Goal: Task Accomplishment & Management: Manage account settings

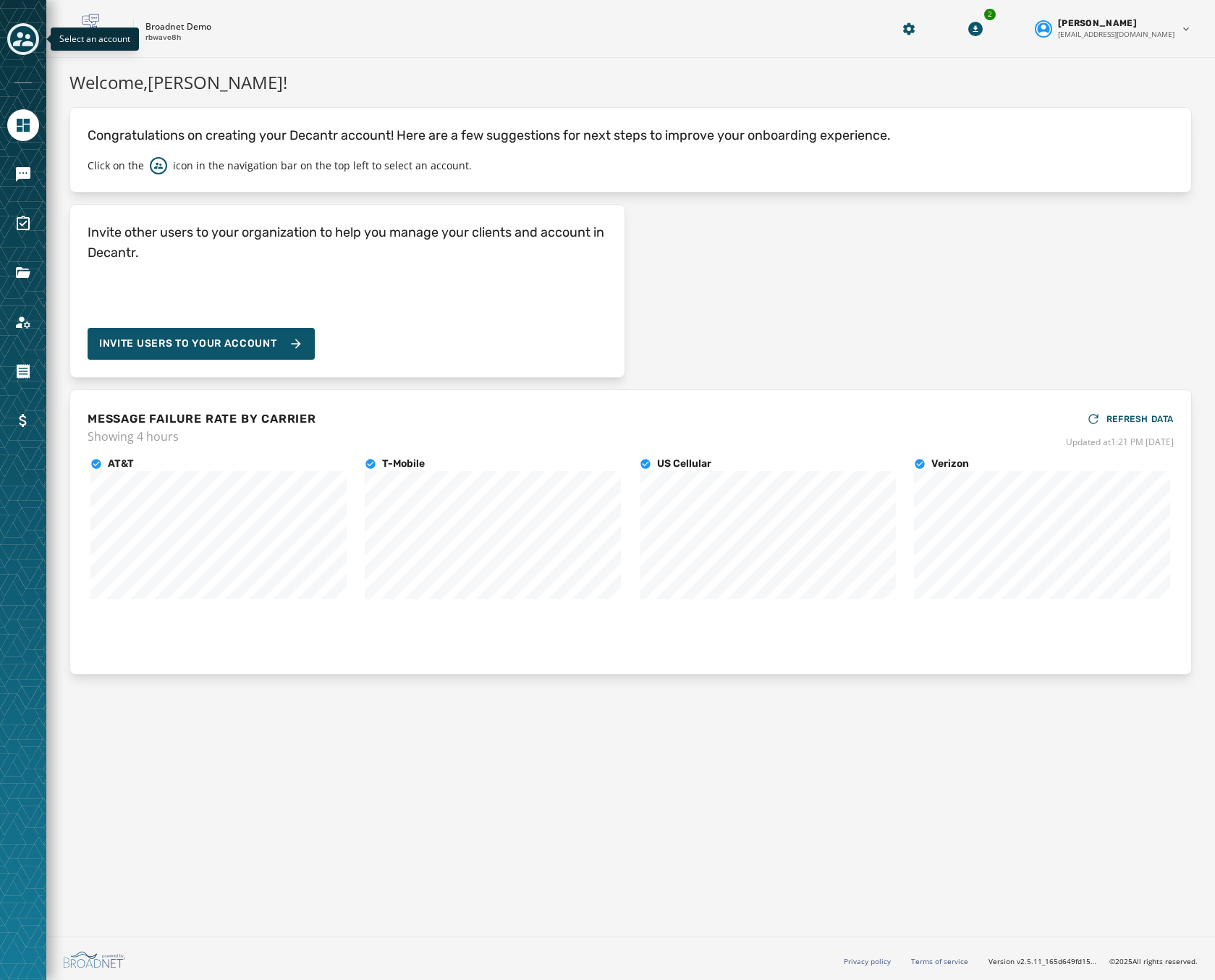
click at [22, 35] on icon "Toggle account select drawer" at bounding box center [23, 39] width 21 height 15
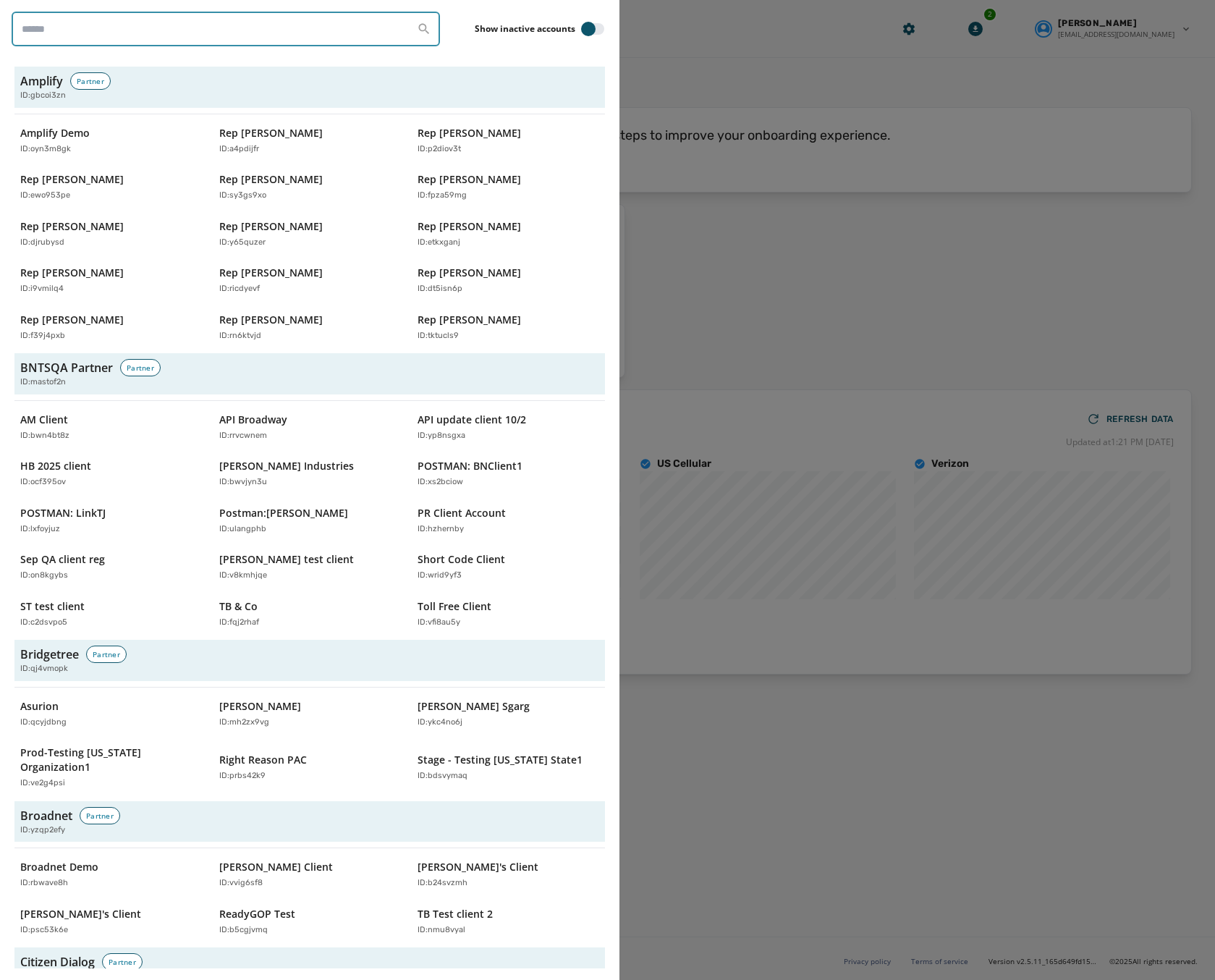
click at [82, 22] on input "search" at bounding box center [225, 28] width 429 height 34
paste input "********"
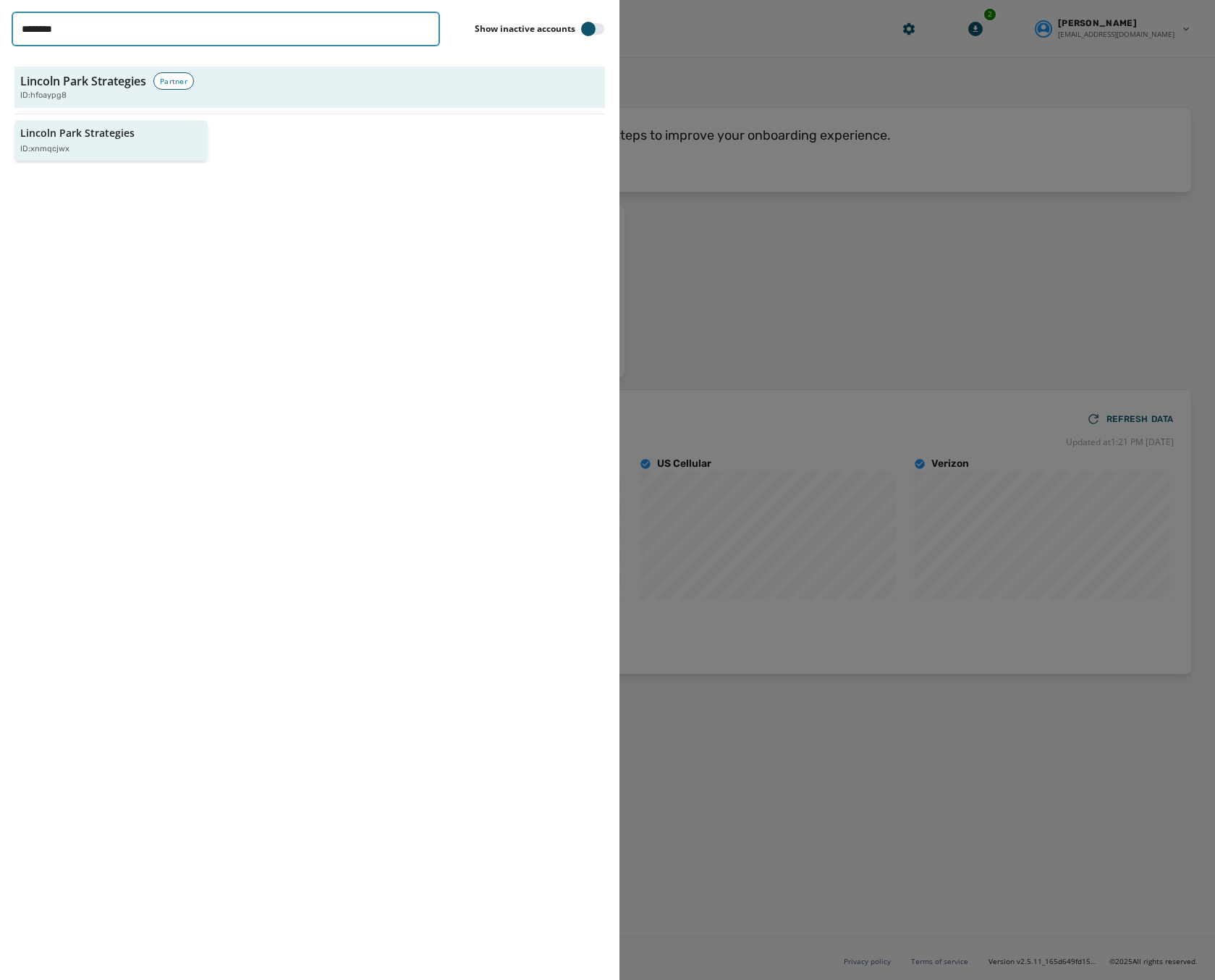
type input "********"
click at [71, 133] on p "Lincoln Park Strategies" at bounding box center [77, 133] width 114 height 15
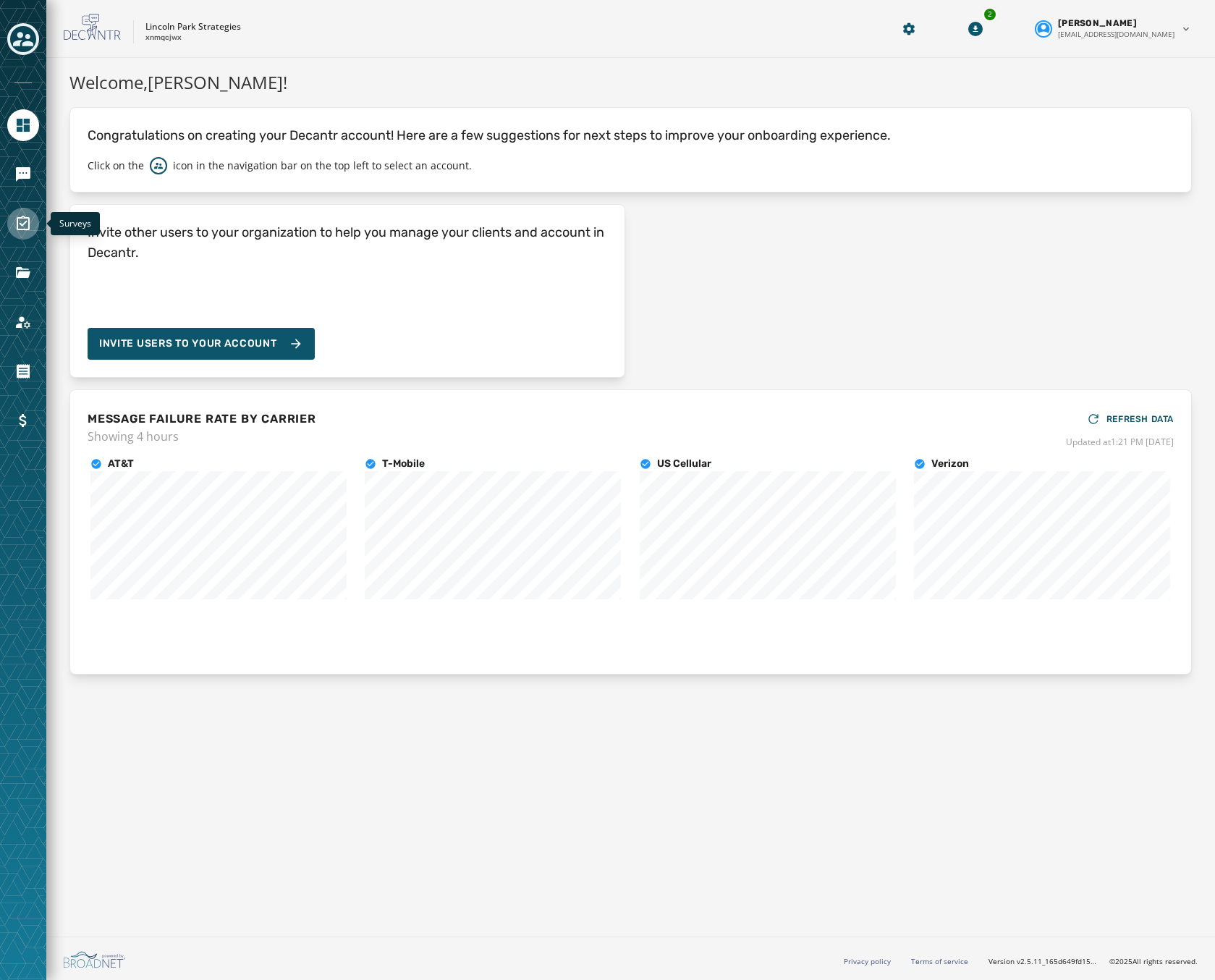
click at [21, 213] on link "Navigate to Surveys" at bounding box center [22, 223] width 32 height 32
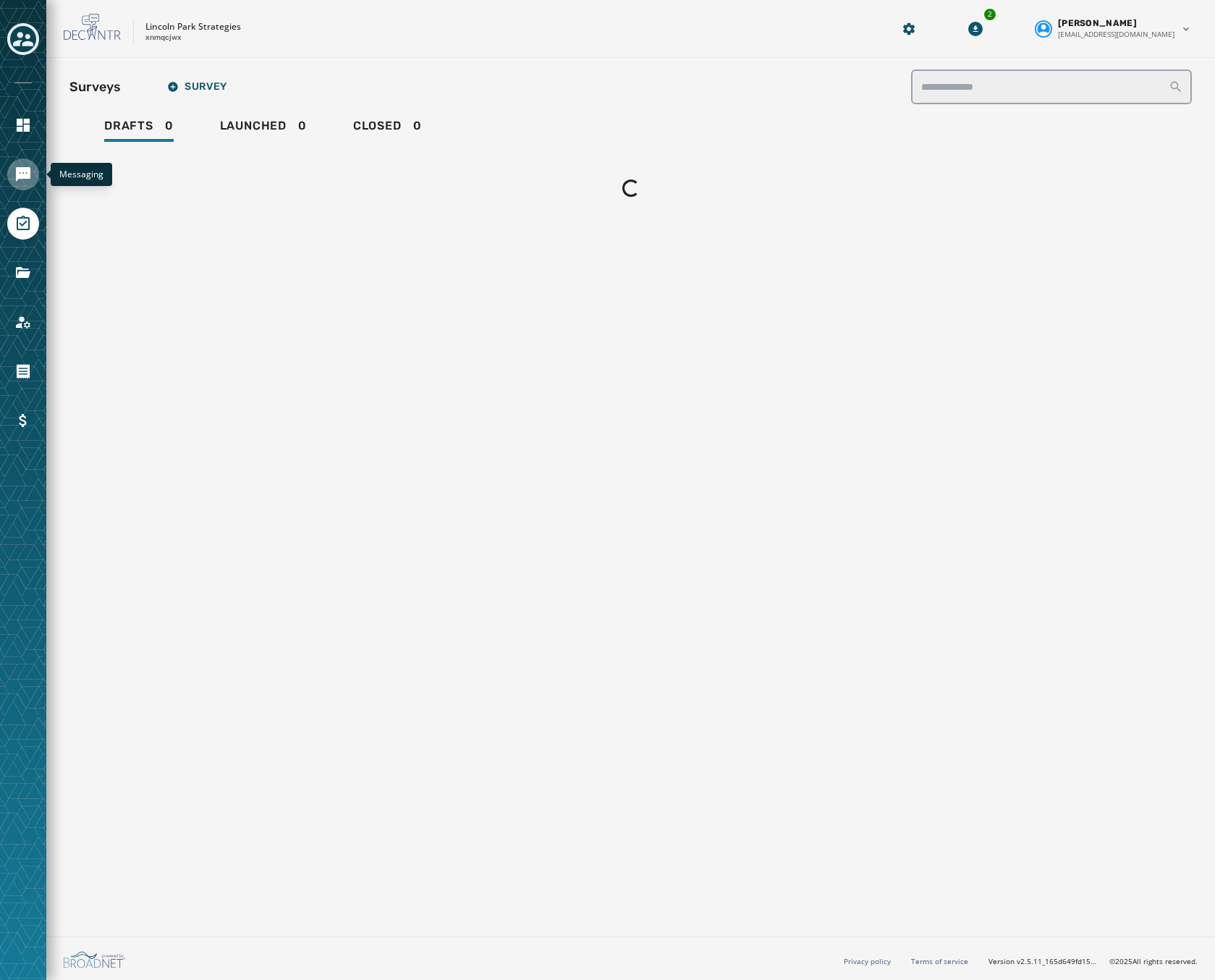
click at [24, 168] on icon "Navigate to Messaging" at bounding box center [23, 174] width 15 height 15
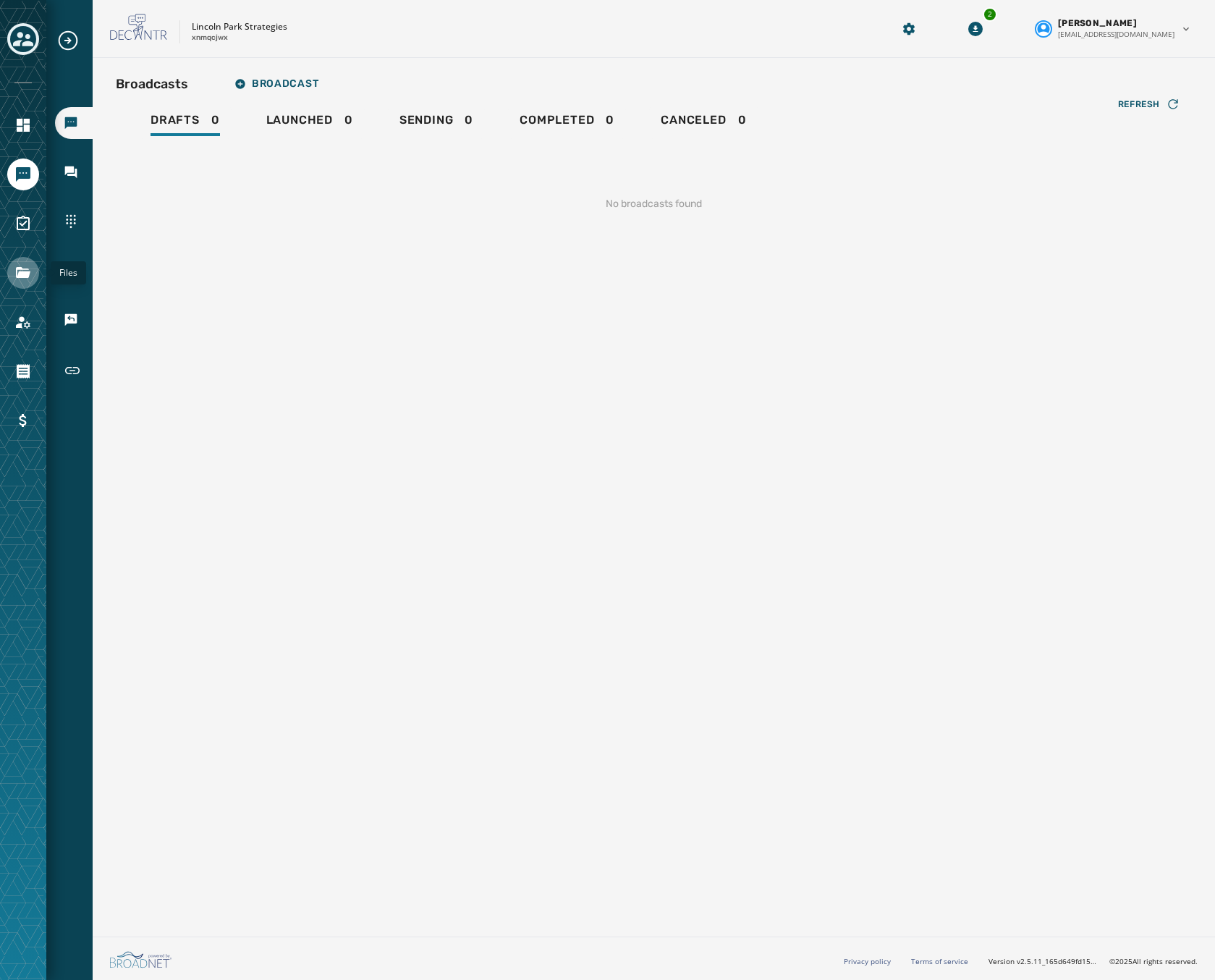
click at [19, 269] on icon "Navigate to Files" at bounding box center [23, 272] width 15 height 11
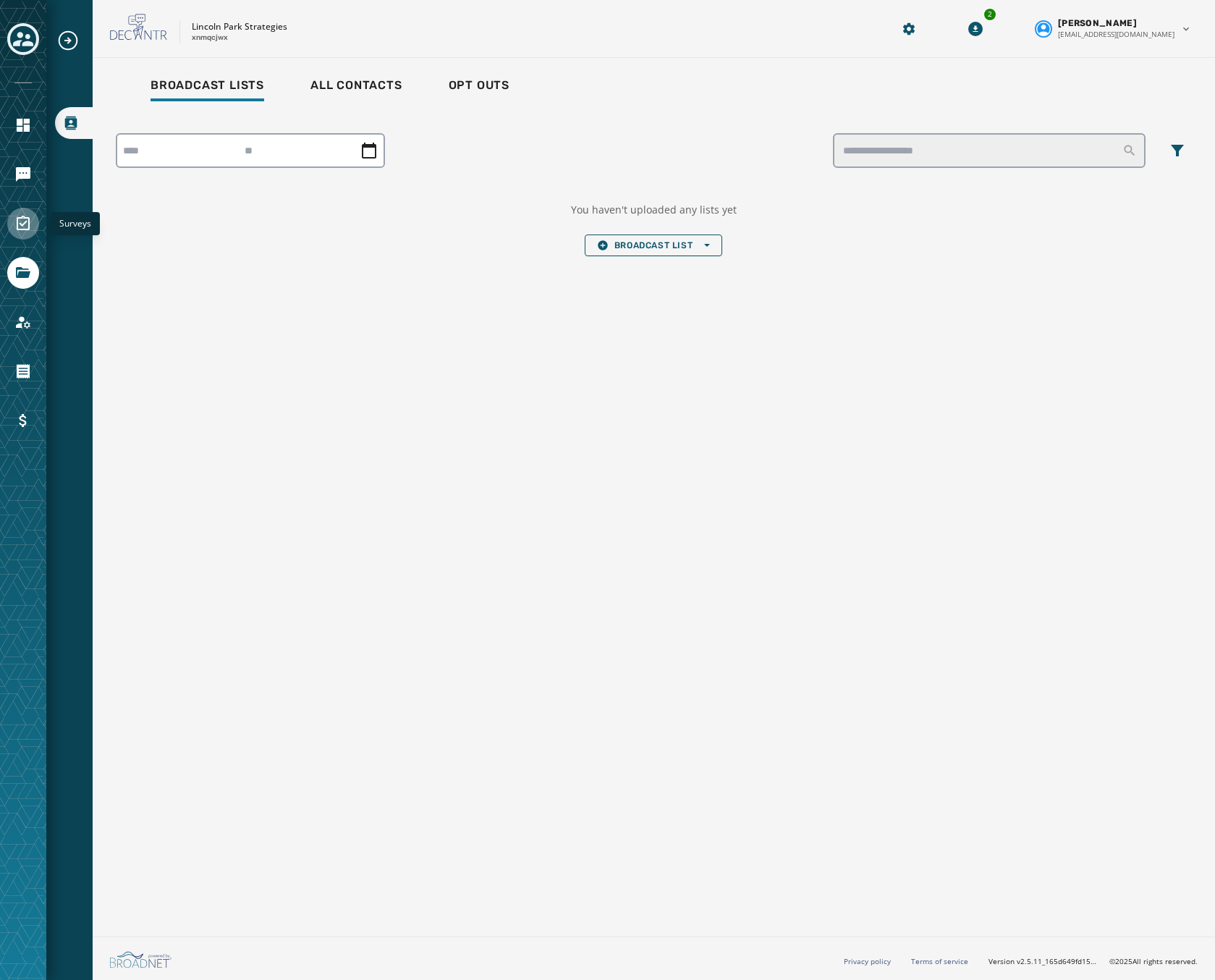
click at [21, 216] on icon "Navigate to Surveys" at bounding box center [23, 224] width 17 height 17
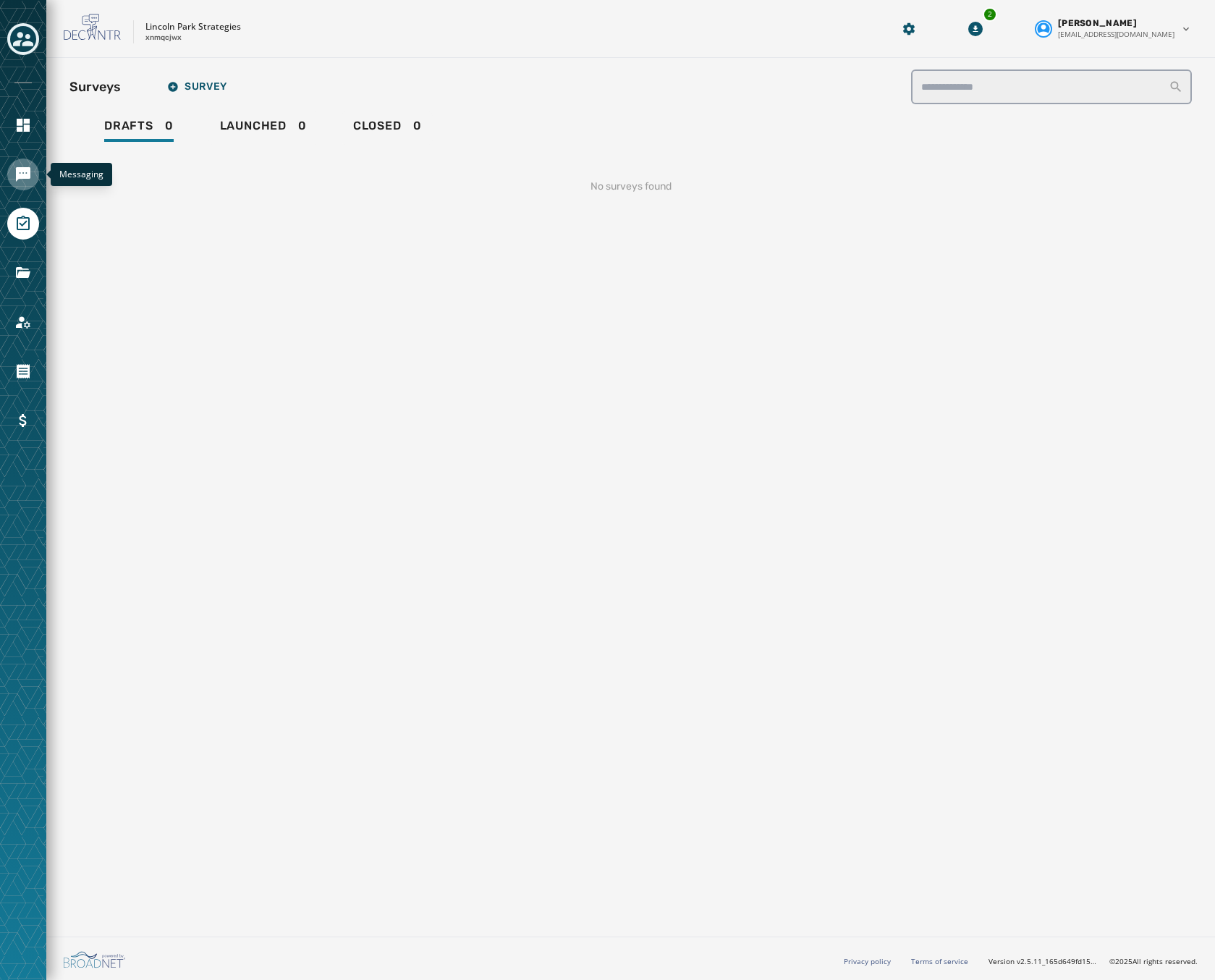
click at [24, 171] on icon "Navigate to Messaging" at bounding box center [23, 174] width 15 height 15
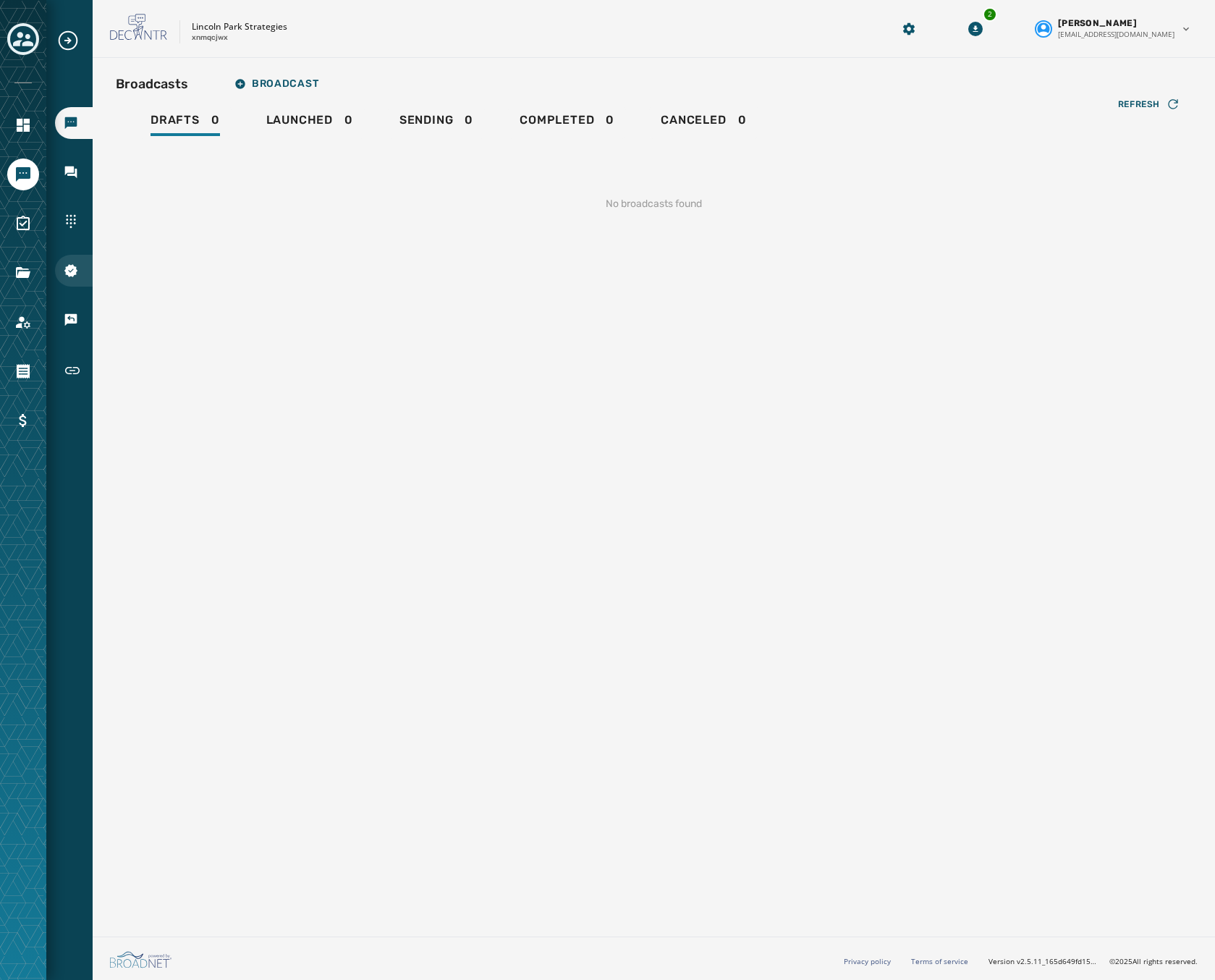
click at [74, 281] on div "10DLC Registration" at bounding box center [74, 270] width 38 height 32
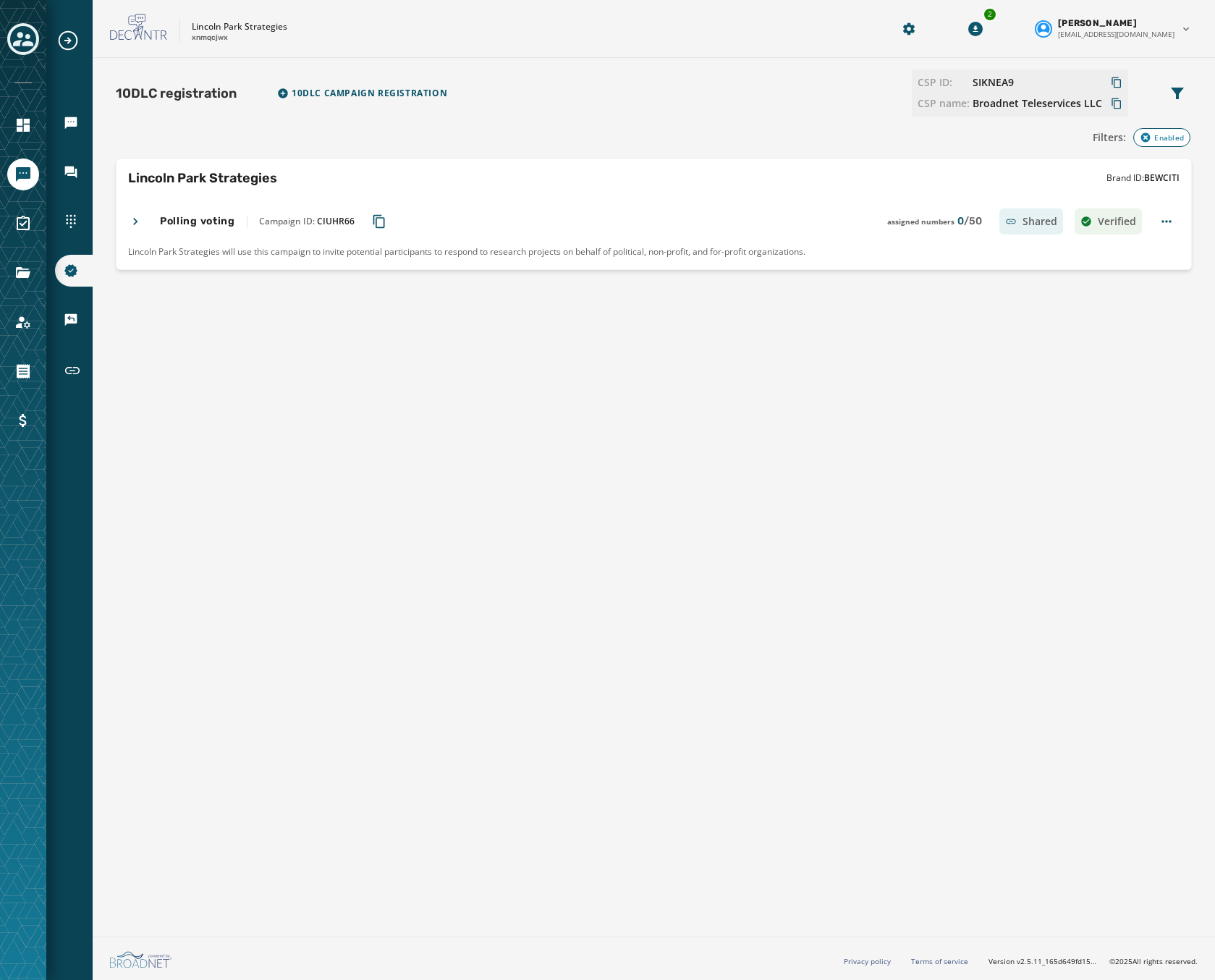
click at [141, 224] on icon at bounding box center [135, 221] width 15 height 15
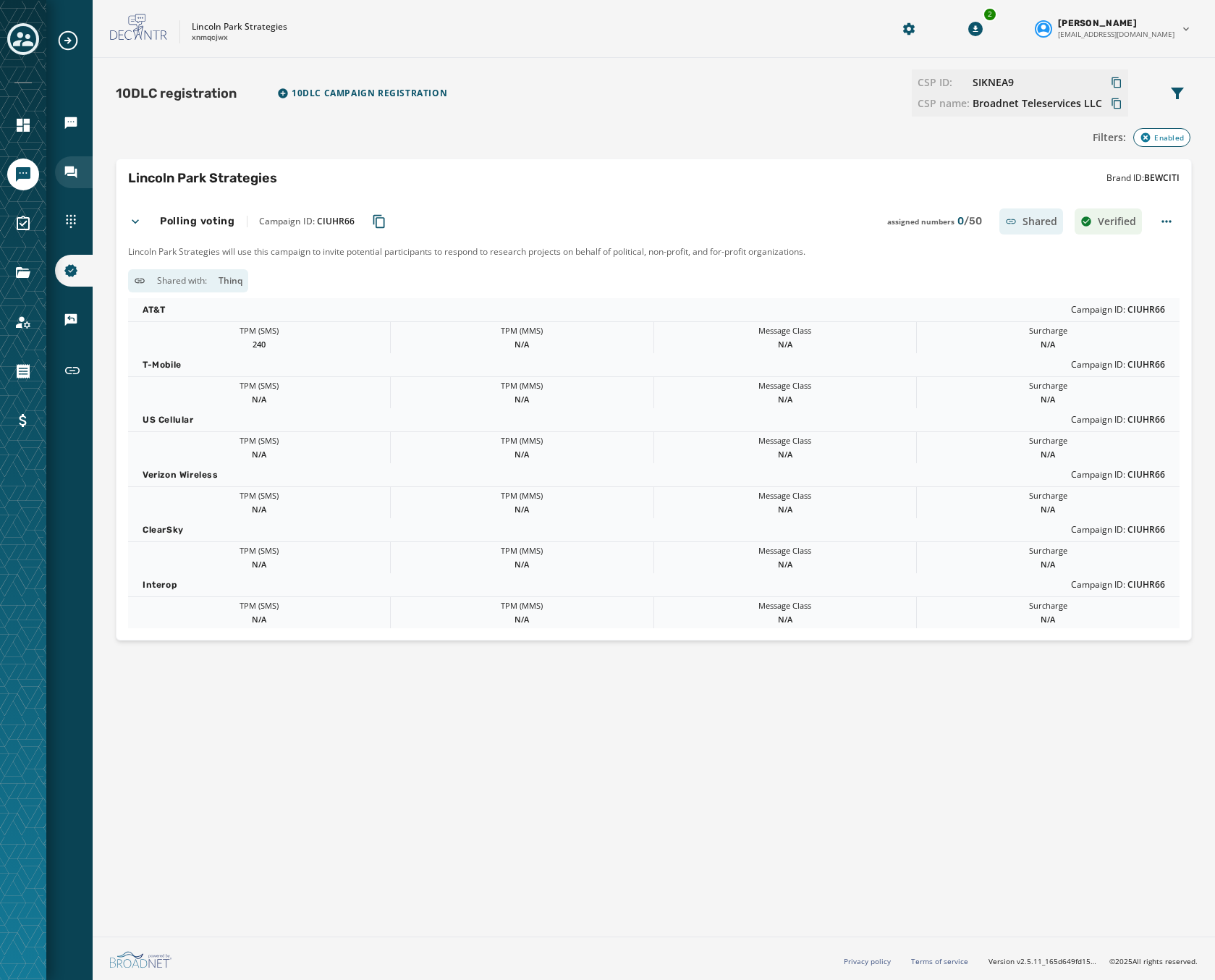
click at [69, 157] on div "Inbox" at bounding box center [74, 172] width 38 height 32
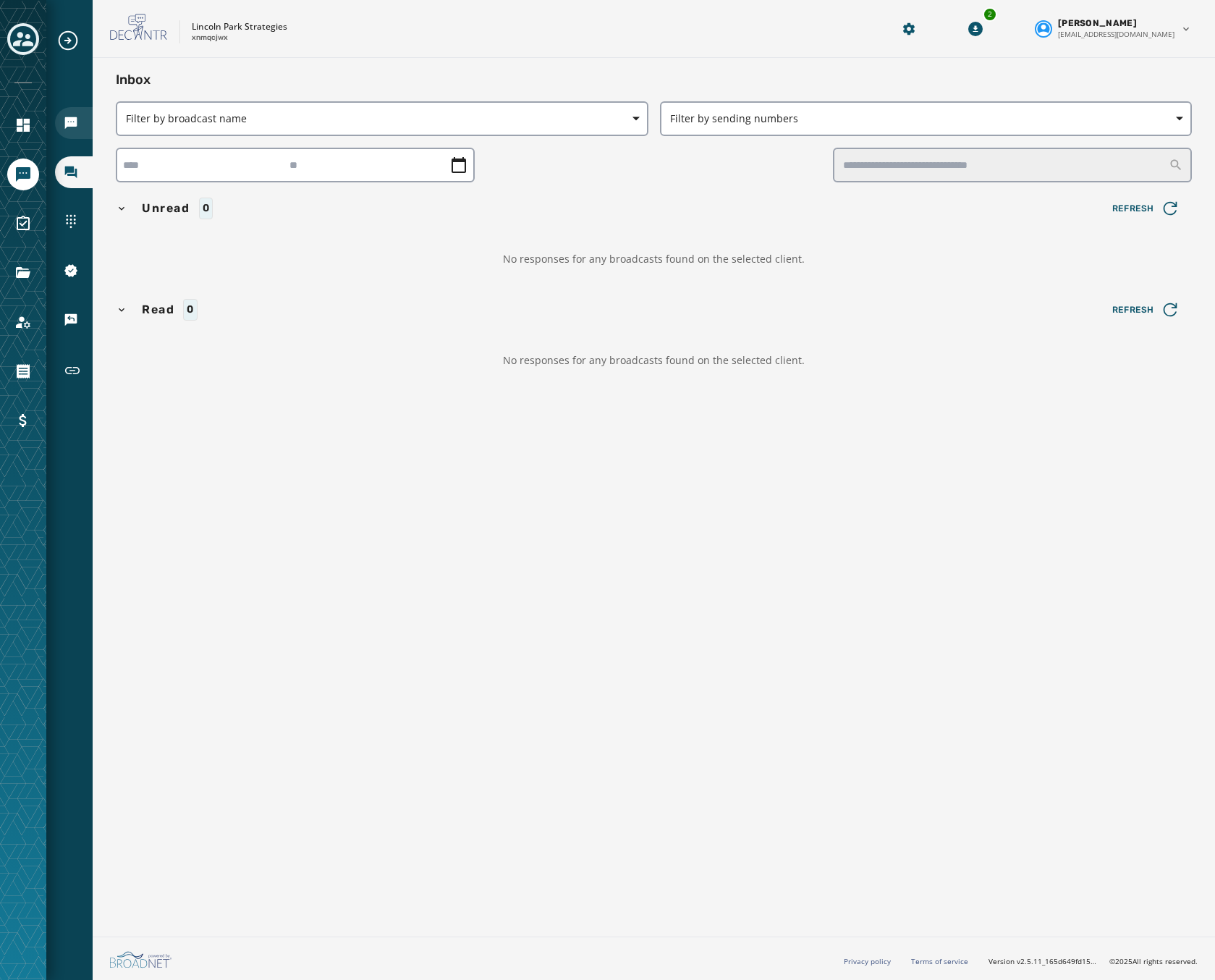
click at [70, 118] on icon "Navigate to Broadcasts" at bounding box center [71, 123] width 12 height 12
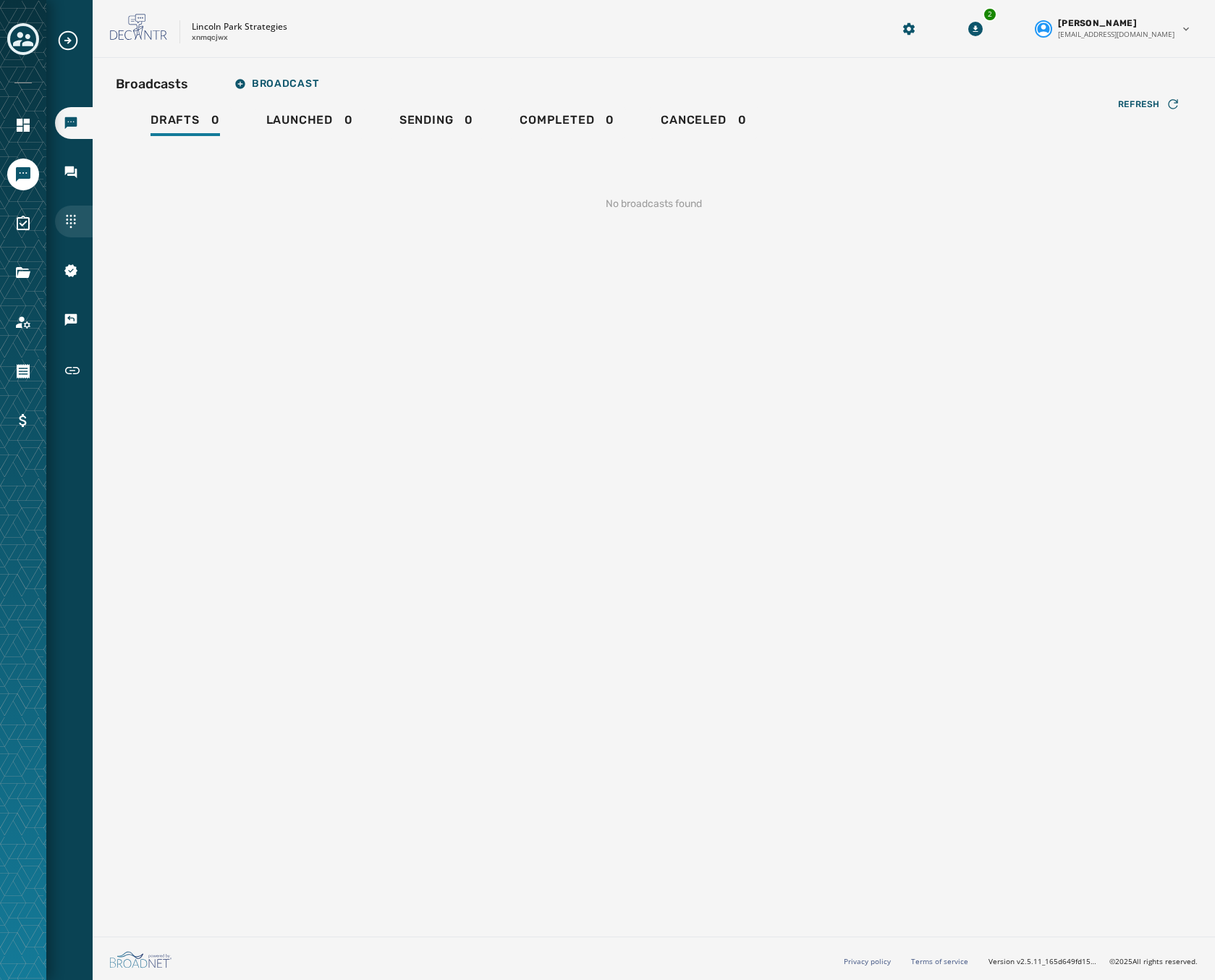
click at [67, 234] on div "Sending Numbers" at bounding box center [74, 221] width 38 height 32
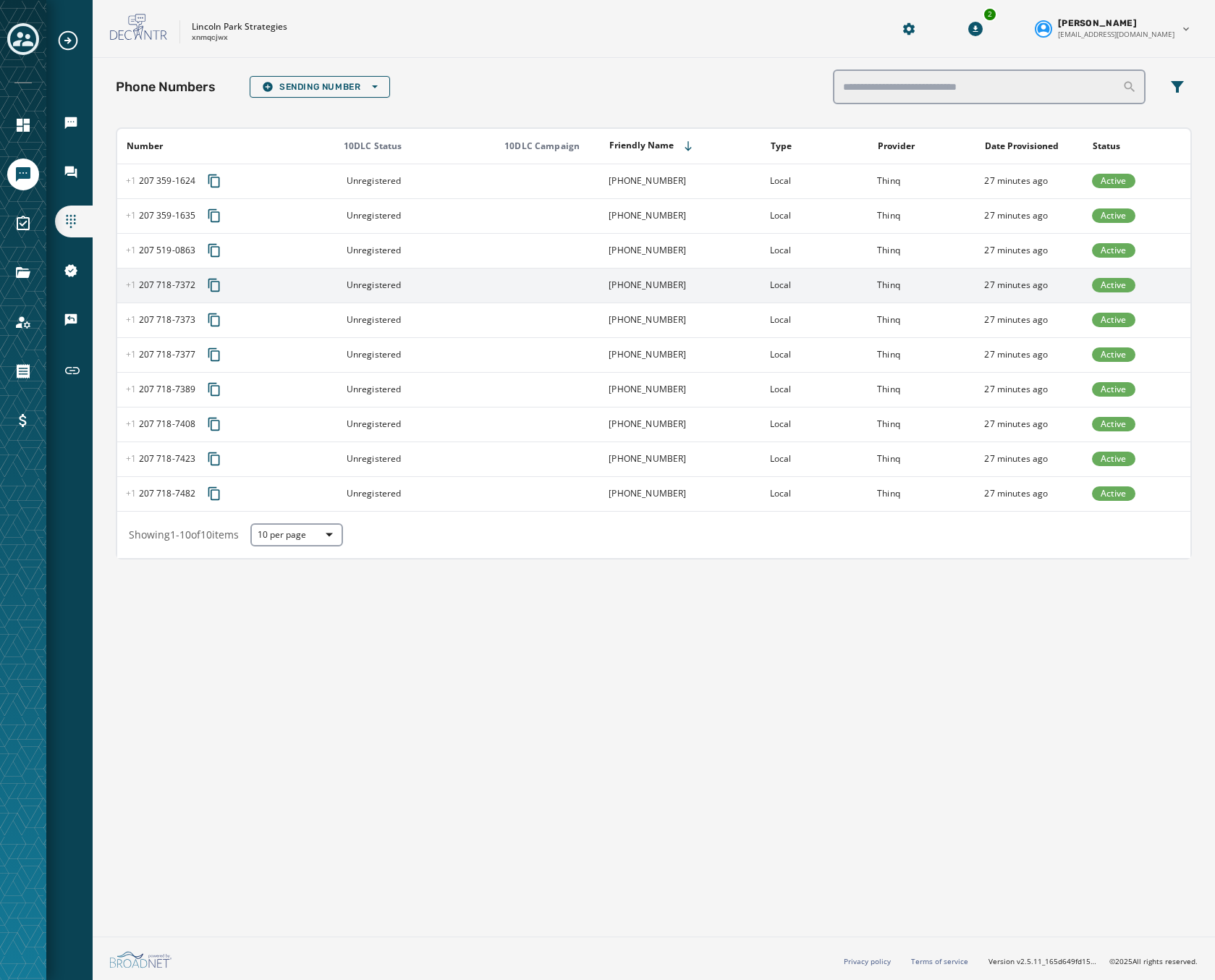
click at [288, 289] on div "+1 207 718 - 7372" at bounding box center [228, 285] width 206 height 26
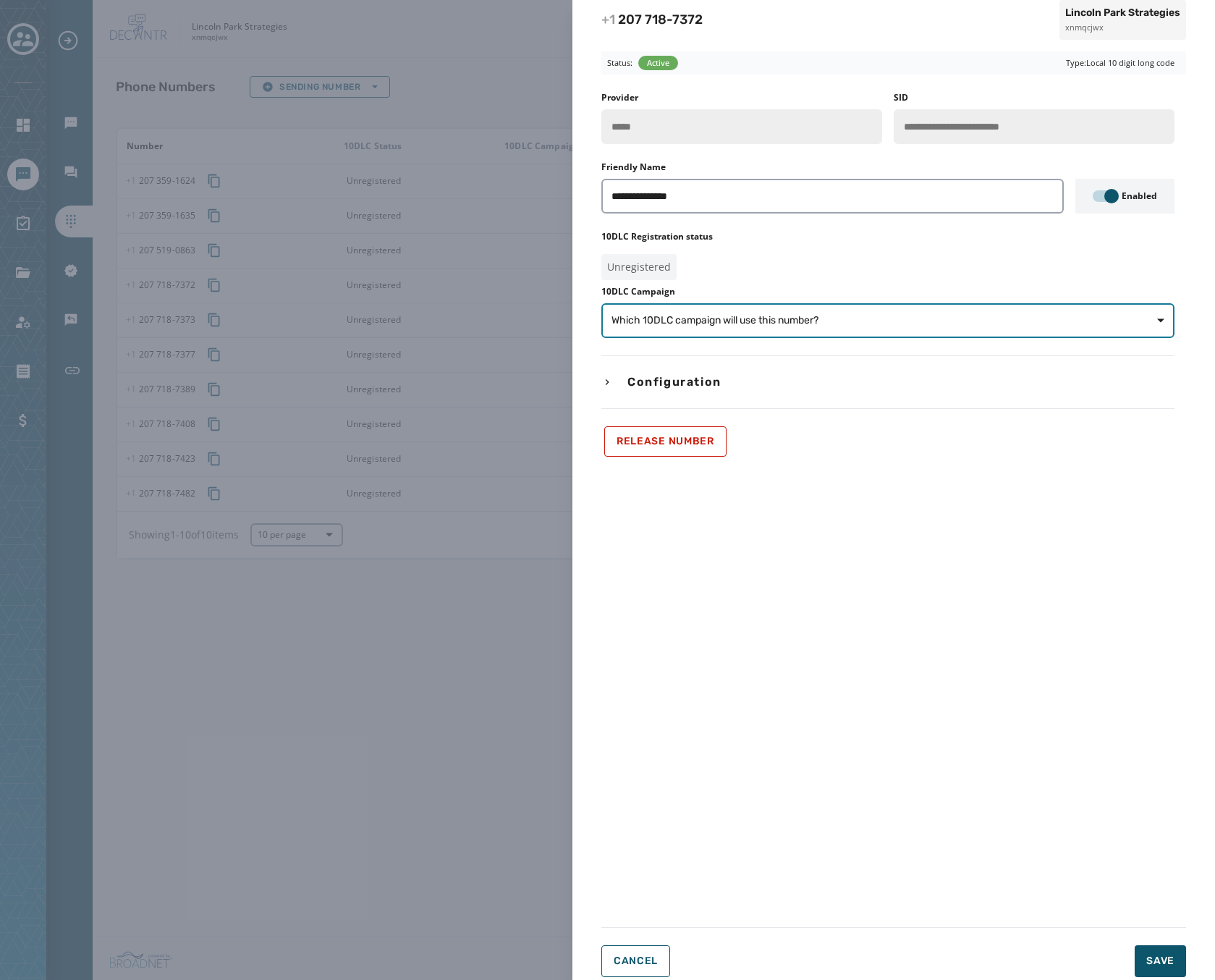
click at [661, 321] on span "Which 10DLC campaign will use this number?" at bounding box center [715, 320] width 207 height 15
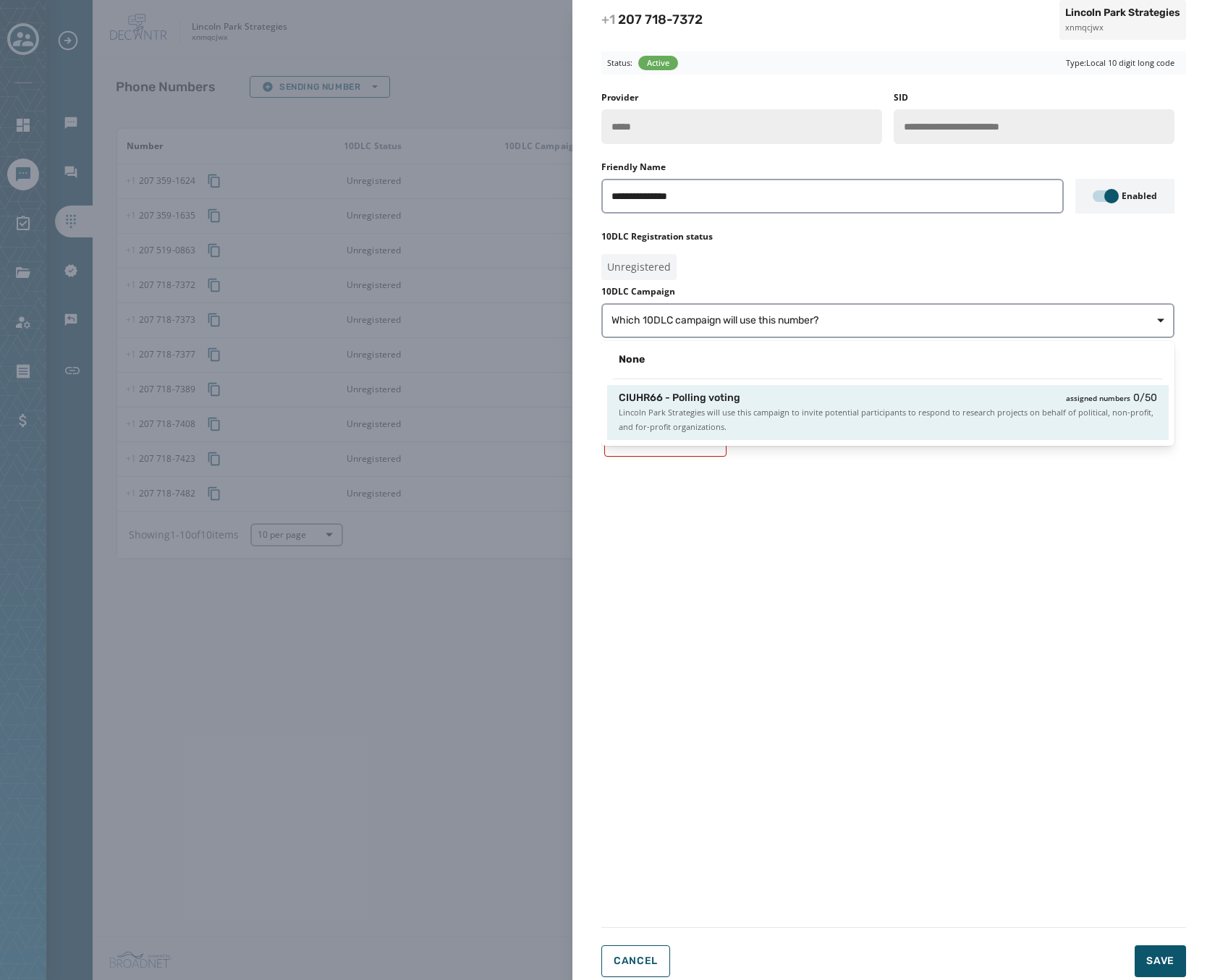
click at [701, 416] on span "Lincoln Park Strategies will use this campaign to invite potential participants…" at bounding box center [888, 420] width 539 height 29
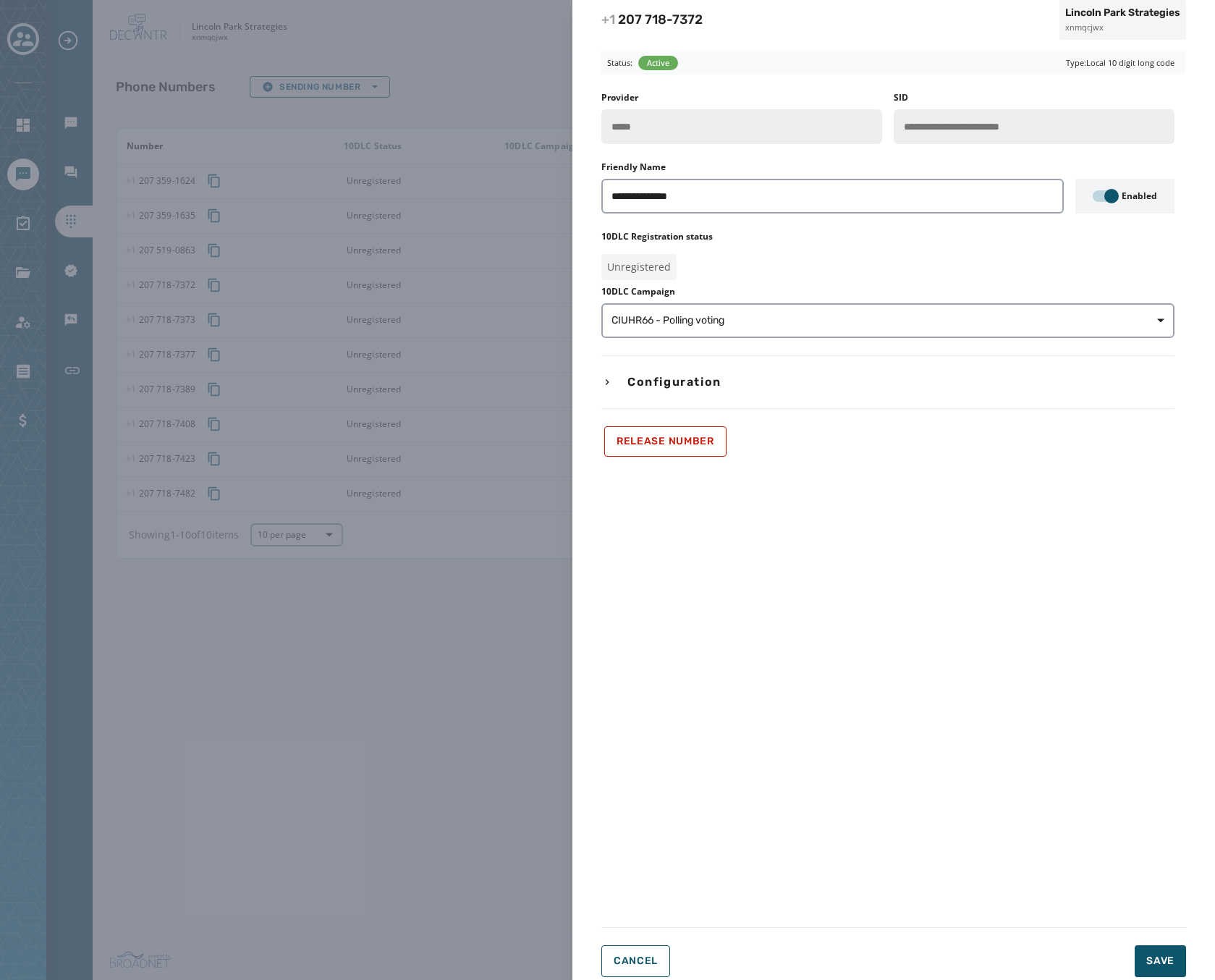
click at [318, 241] on div "**********" at bounding box center [608, 490] width 1215 height 980
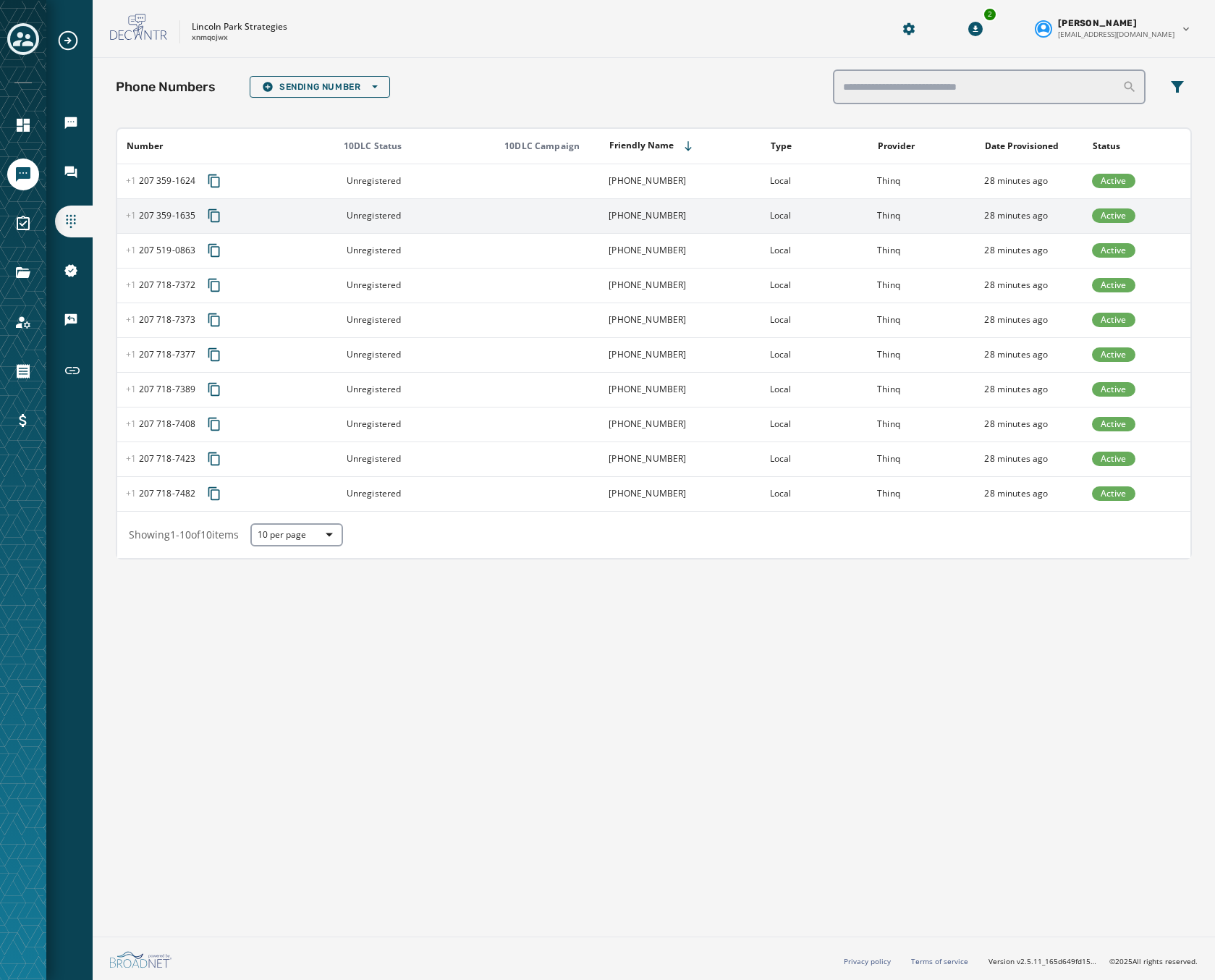
click at [531, 212] on td at bounding box center [546, 215] width 107 height 34
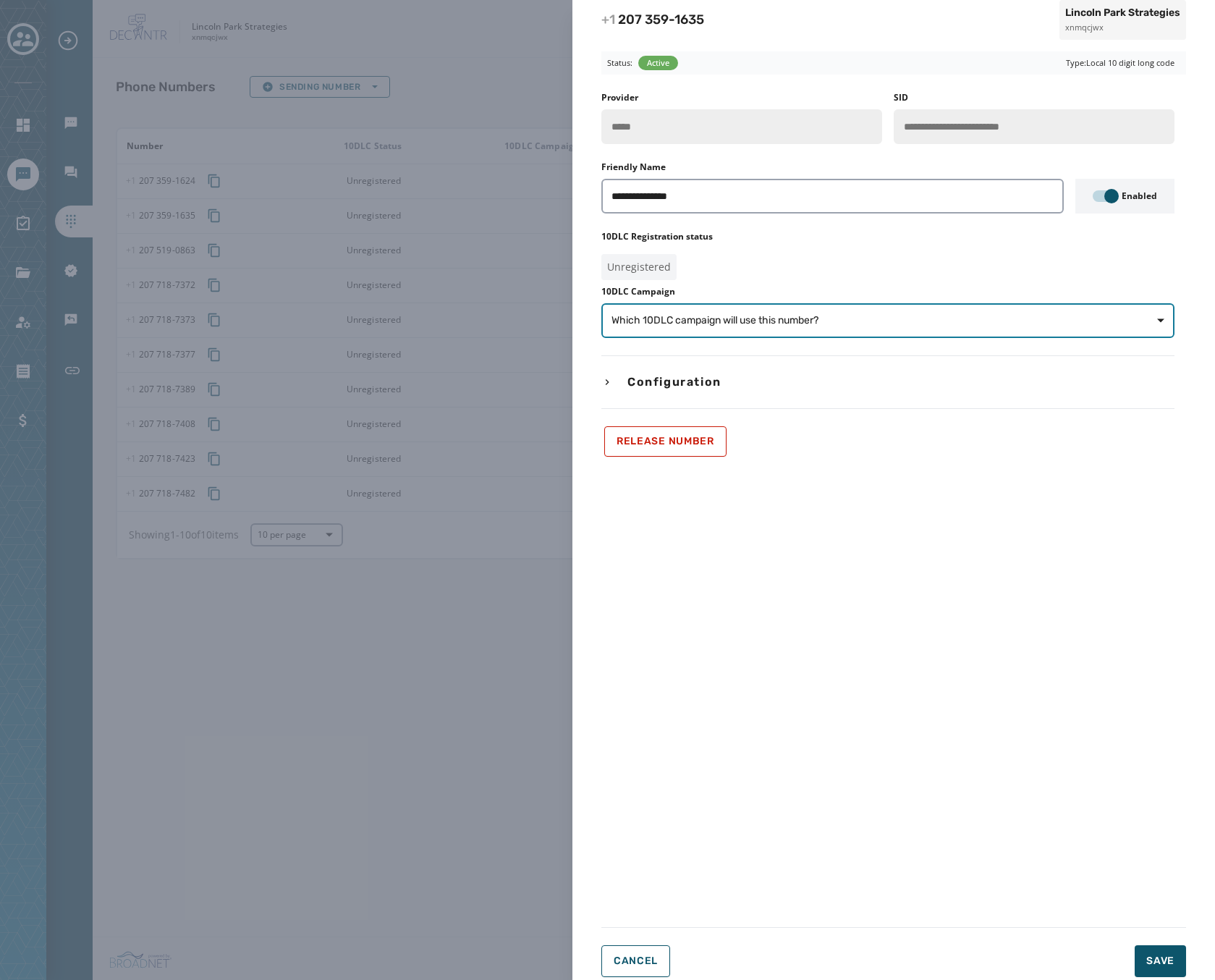
click at [830, 316] on span "Which 10DLC campaign will use this number?" at bounding box center [888, 320] width 552 height 15
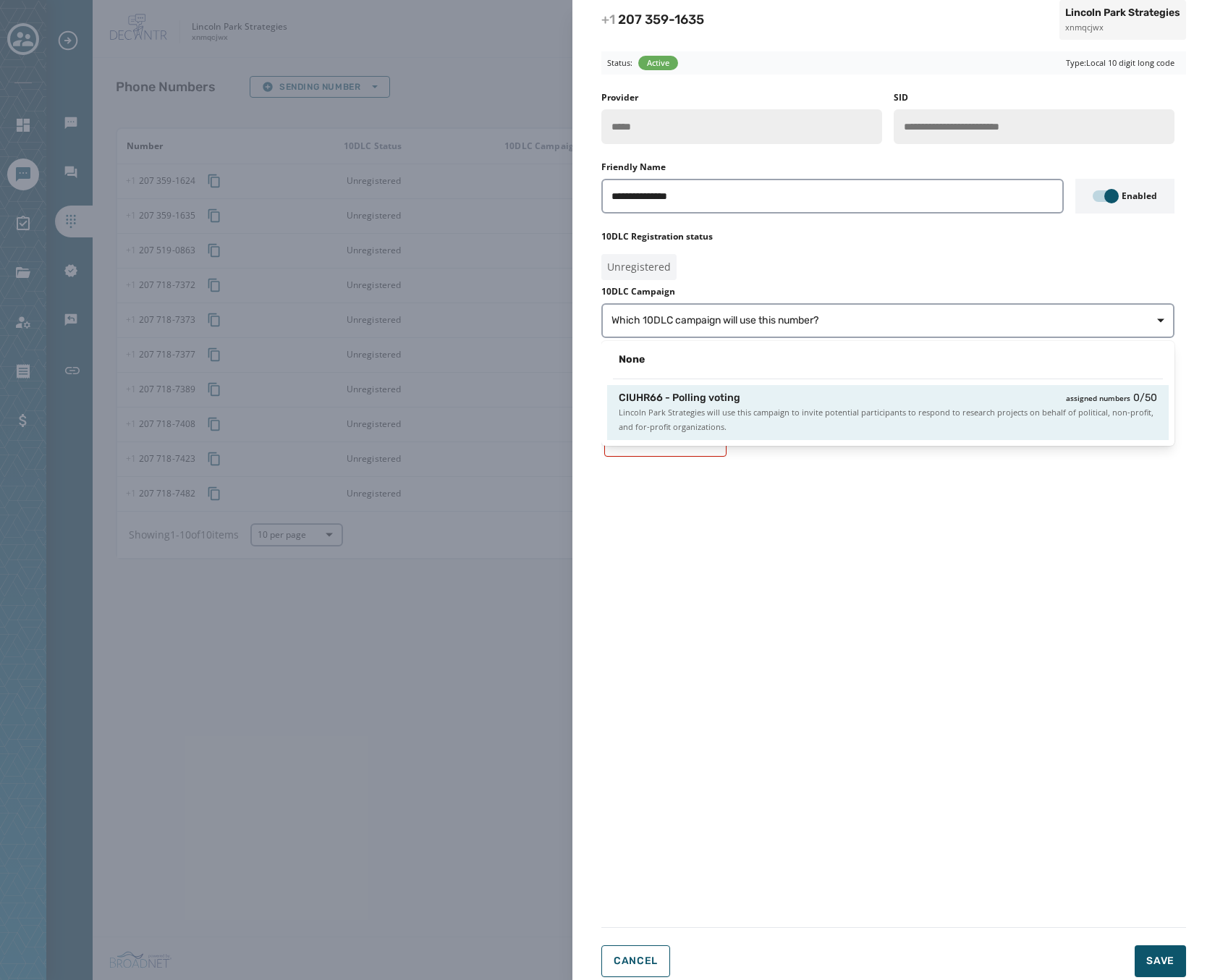
click at [694, 412] on span "Lincoln Park Strategies will use this campaign to invite potential participants…" at bounding box center [888, 420] width 539 height 29
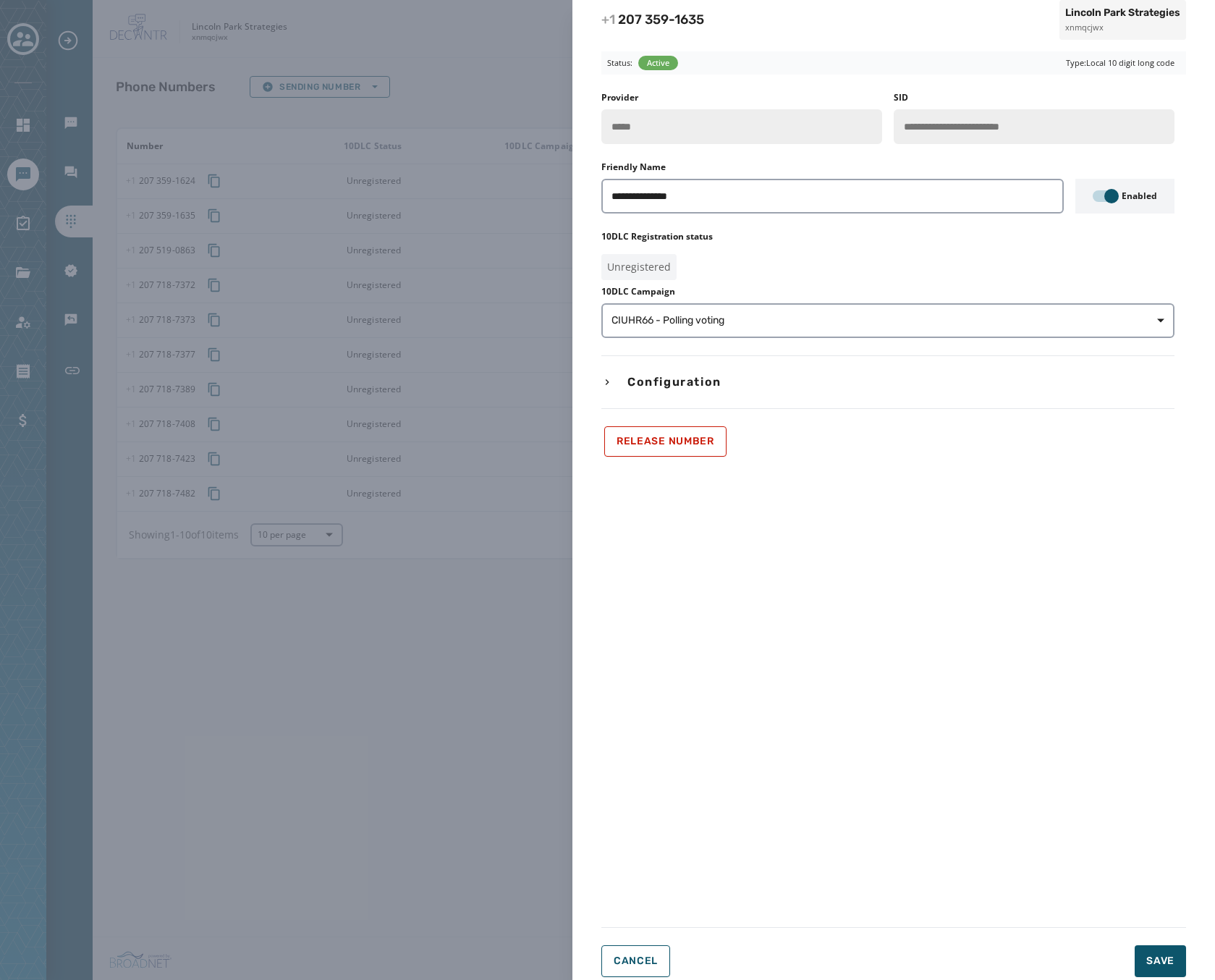
click at [182, 707] on div "**********" at bounding box center [608, 490] width 1215 height 980
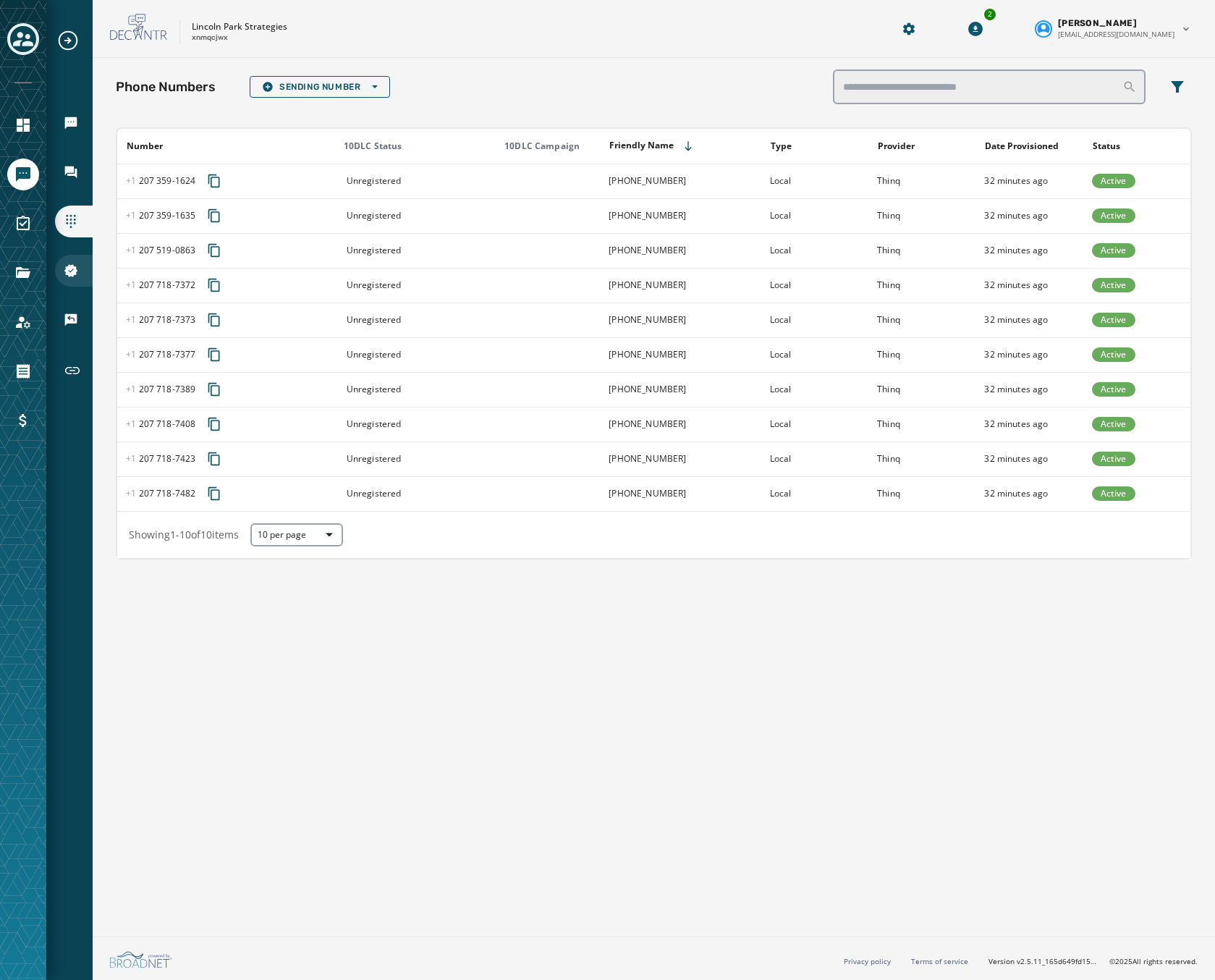
click at [69, 262] on div "10DLC Registration" at bounding box center [74, 270] width 38 height 32
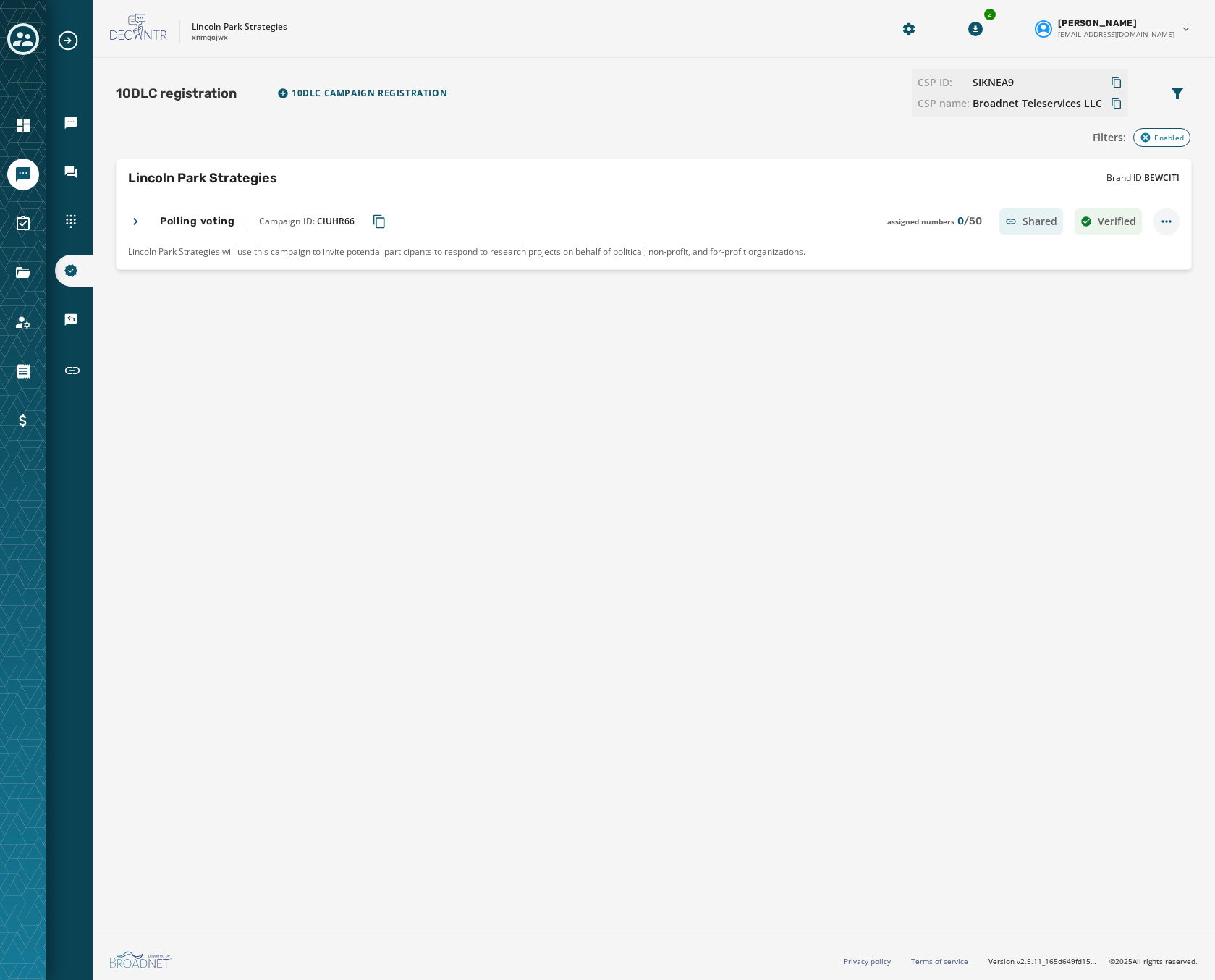
click at [1167, 221] on html "Broadcasts Inbox Sending Numbers 10DLC Registration Keywords & Responders Short…" at bounding box center [608, 490] width 1215 height 980
click at [1143, 254] on span "Assign phone numbers" at bounding box center [1146, 251] width 93 height 11
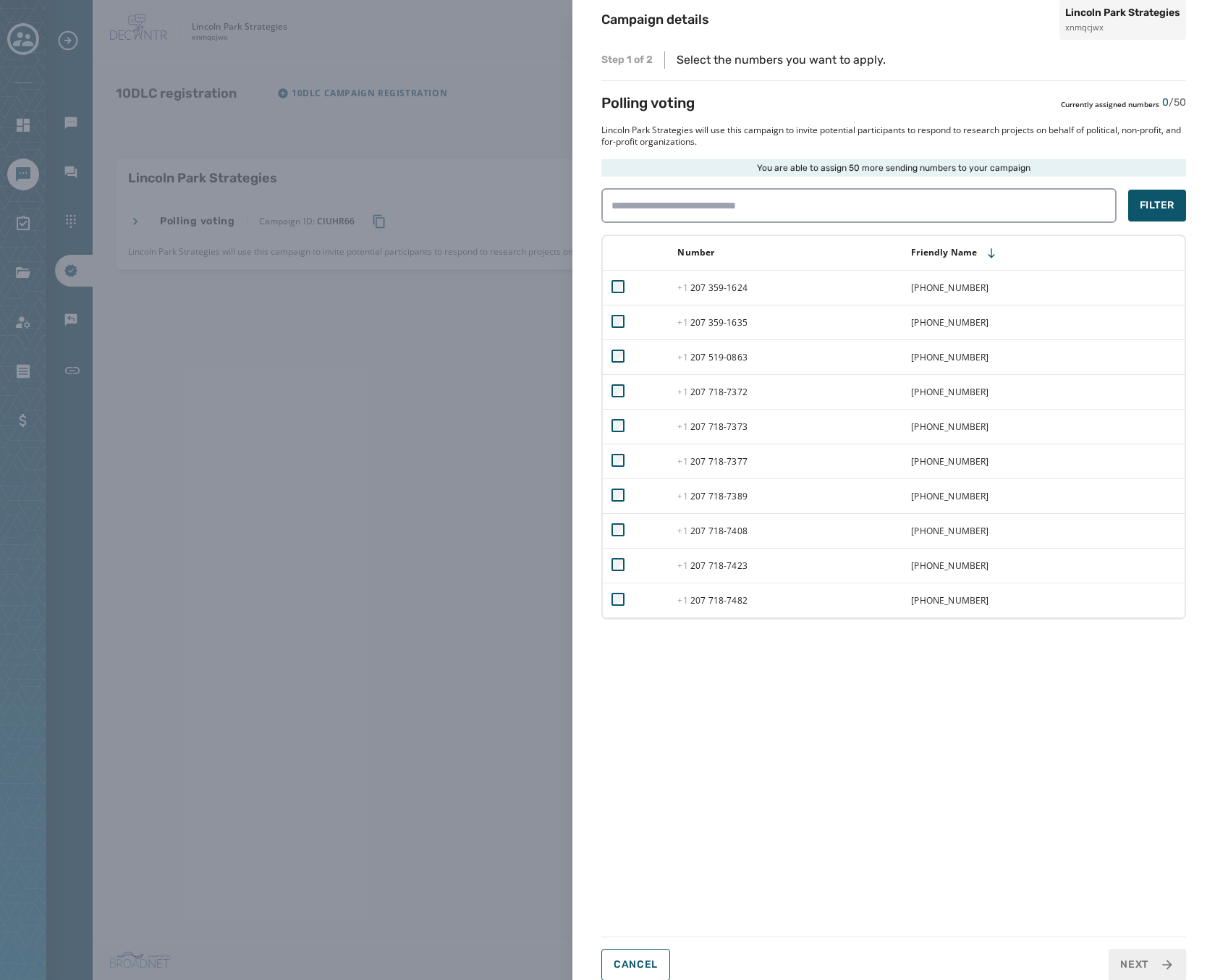
click at [263, 355] on div "Campaign details Lincoln Park Strategies xnmqcjwx Step 1 of 2 Select the number…" at bounding box center [608, 490] width 1215 height 980
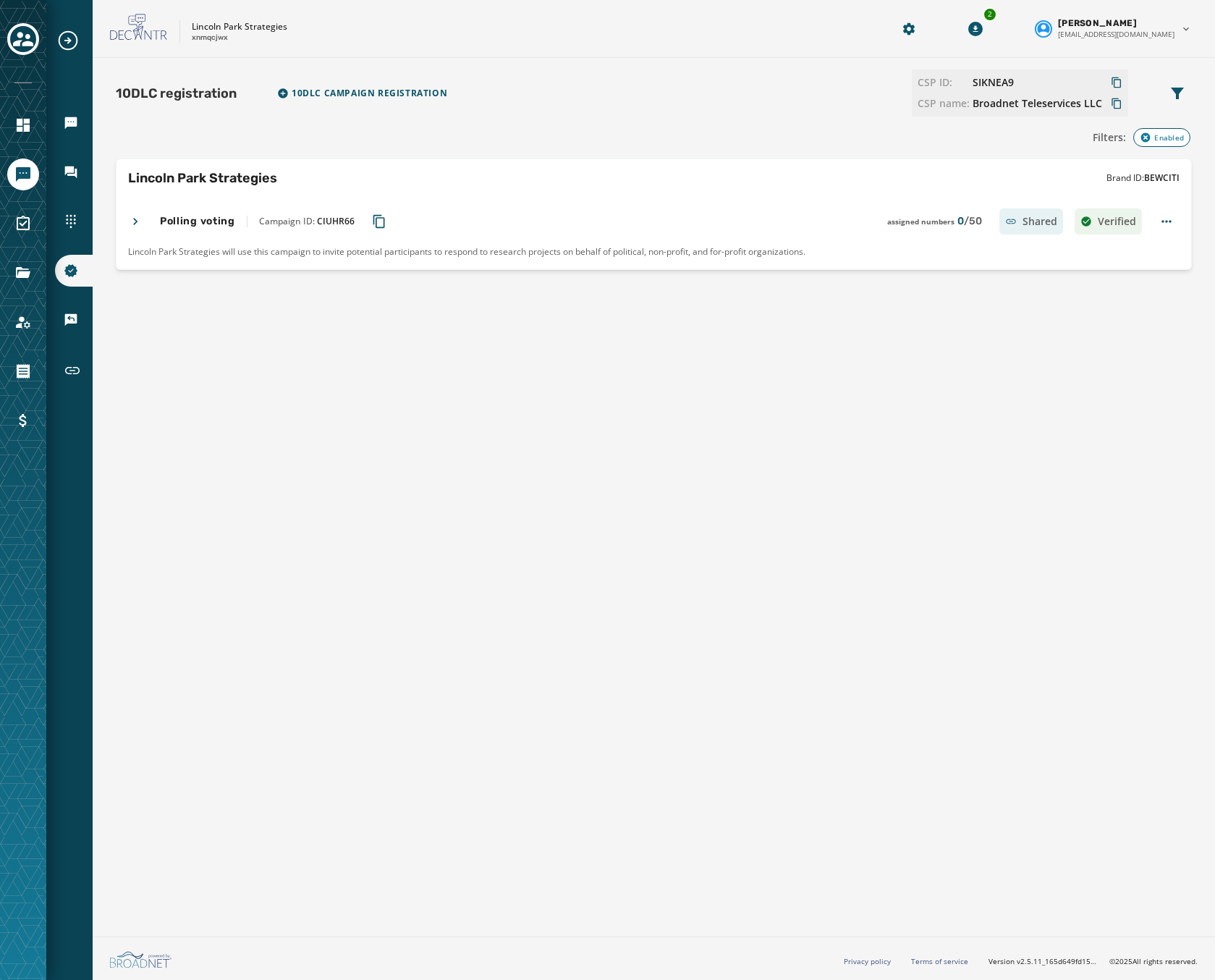
click at [136, 218] on icon at bounding box center [135, 221] width 15 height 15
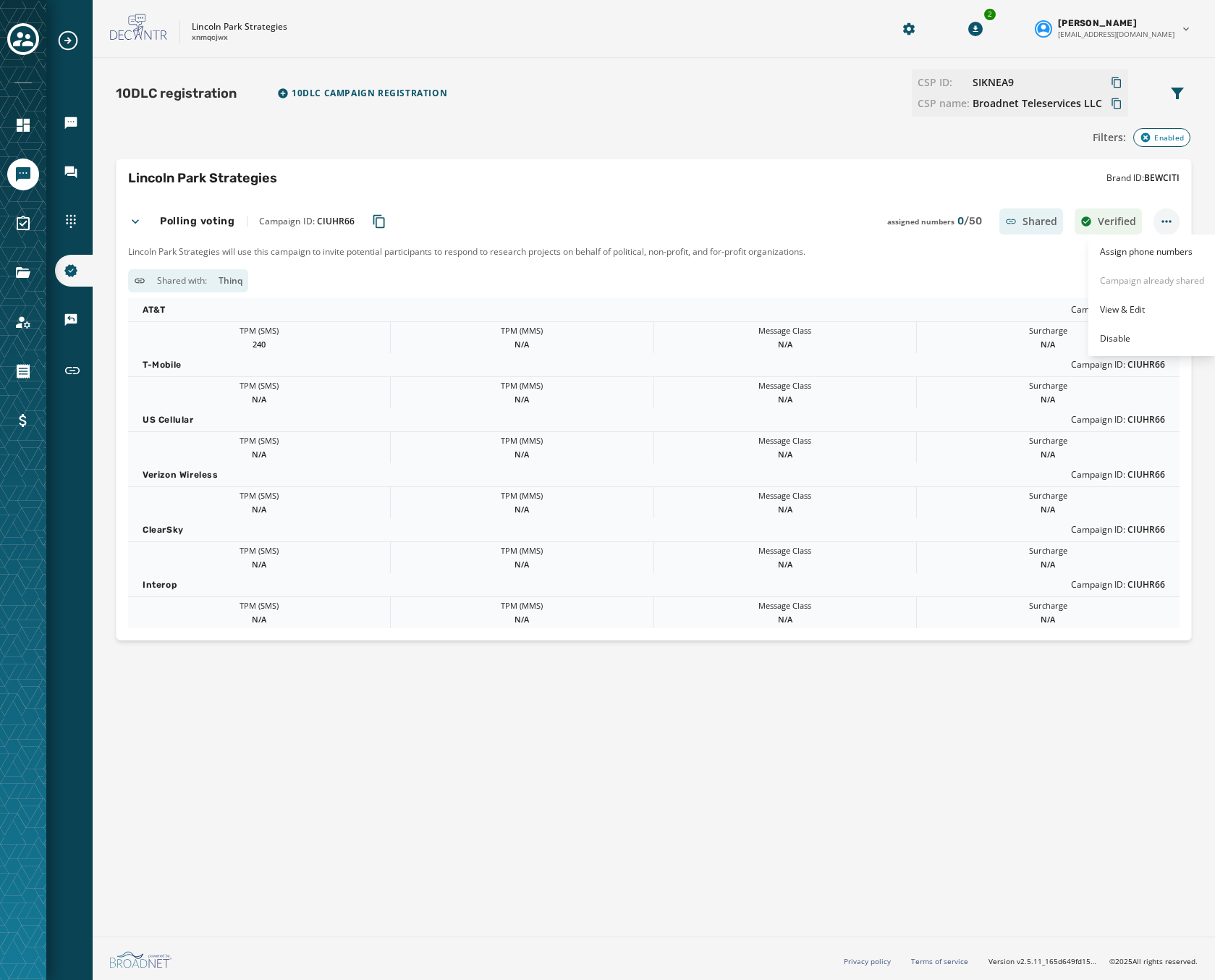
click at [1175, 222] on html "Broadcasts Inbox Sending Numbers 10DLC Registration Keywords & Responders Short…" at bounding box center [608, 490] width 1215 height 980
click at [1163, 247] on span "Assign phone numbers" at bounding box center [1146, 251] width 93 height 11
